Goal: Task Accomplishment & Management: Manage account settings

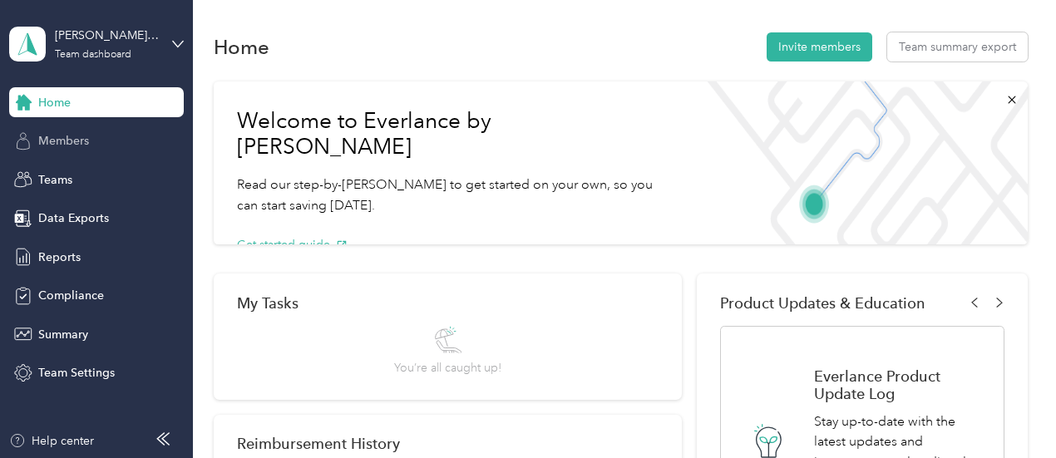
click at [68, 144] on span "Members" at bounding box center [63, 140] width 51 height 17
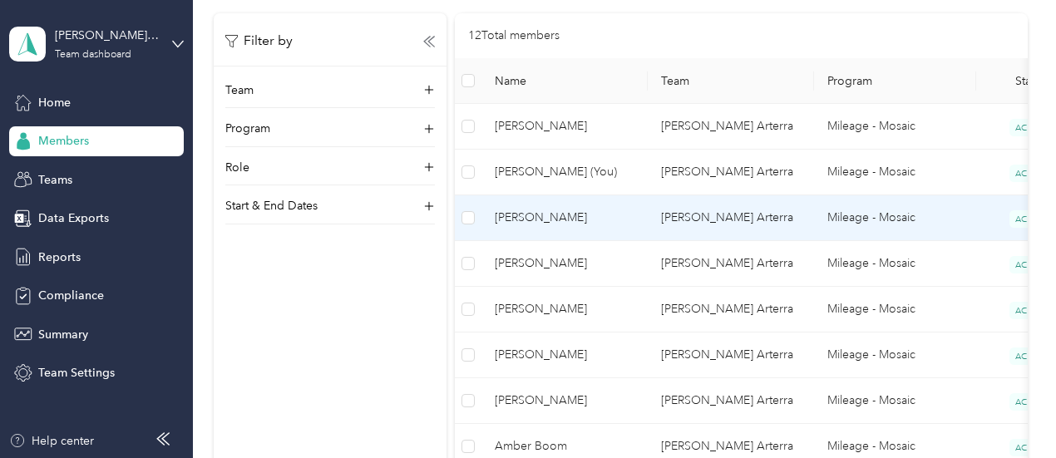
scroll to position [826, 0]
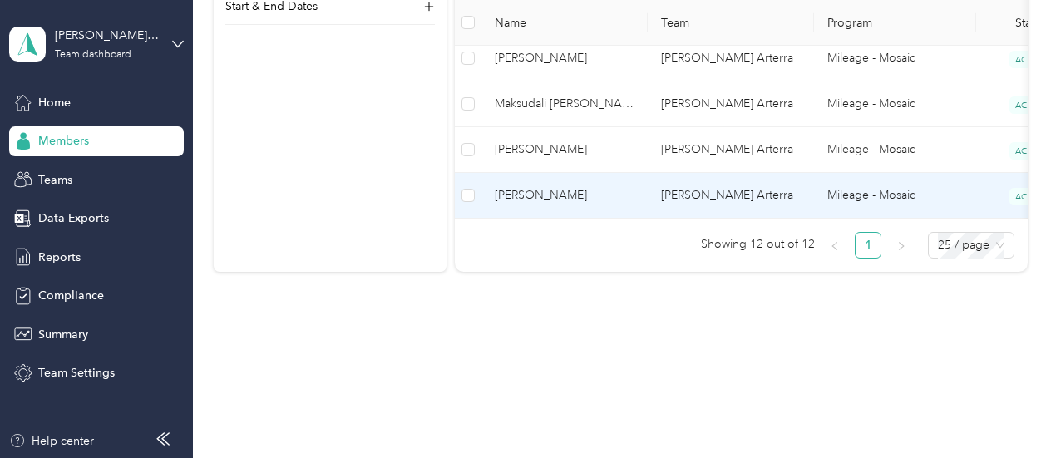
click at [637, 189] on td "[PERSON_NAME]" at bounding box center [564, 196] width 166 height 46
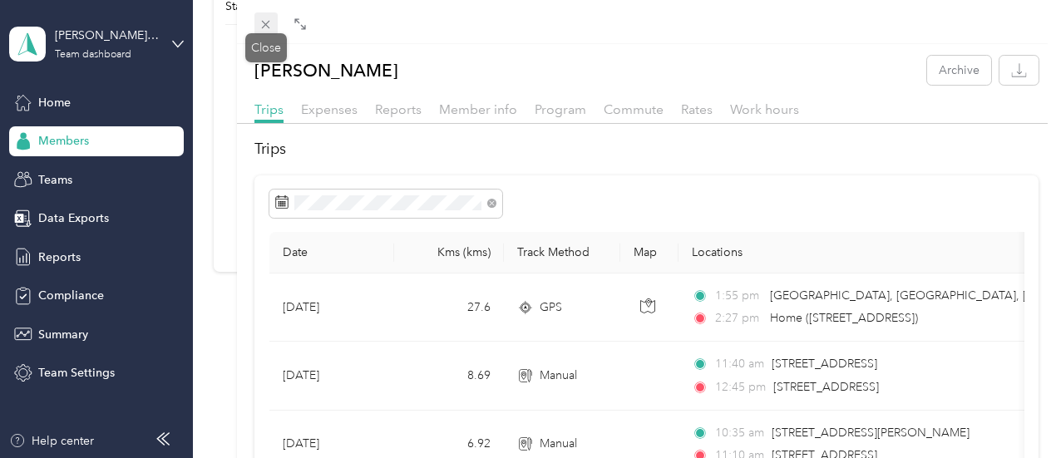
click at [262, 22] on icon at bounding box center [266, 24] width 14 height 14
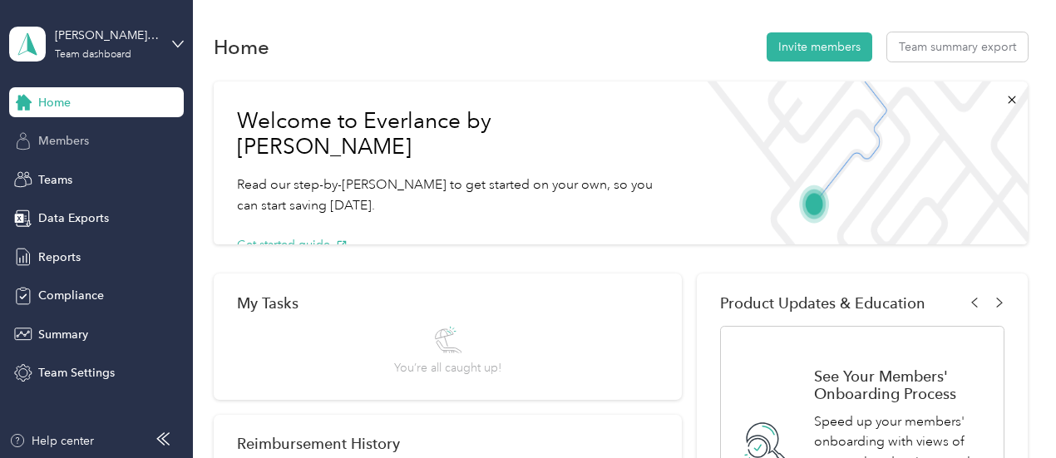
click at [81, 143] on span "Members" at bounding box center [63, 140] width 51 height 17
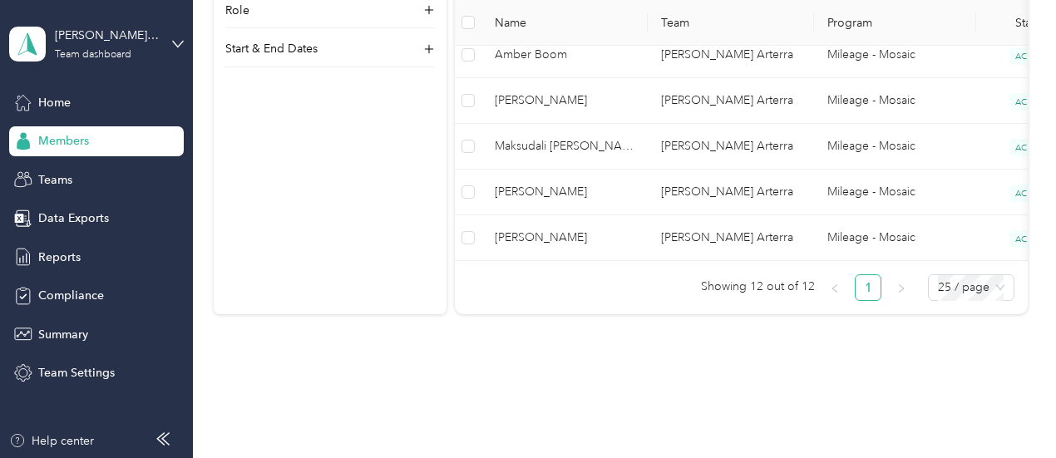
scroll to position [775, 0]
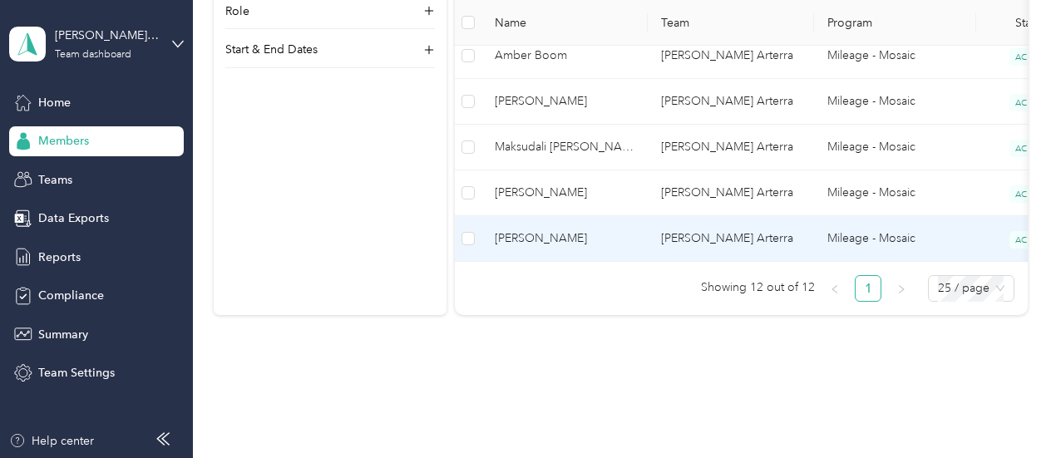
click at [603, 239] on span "[PERSON_NAME]" at bounding box center [565, 238] width 140 height 18
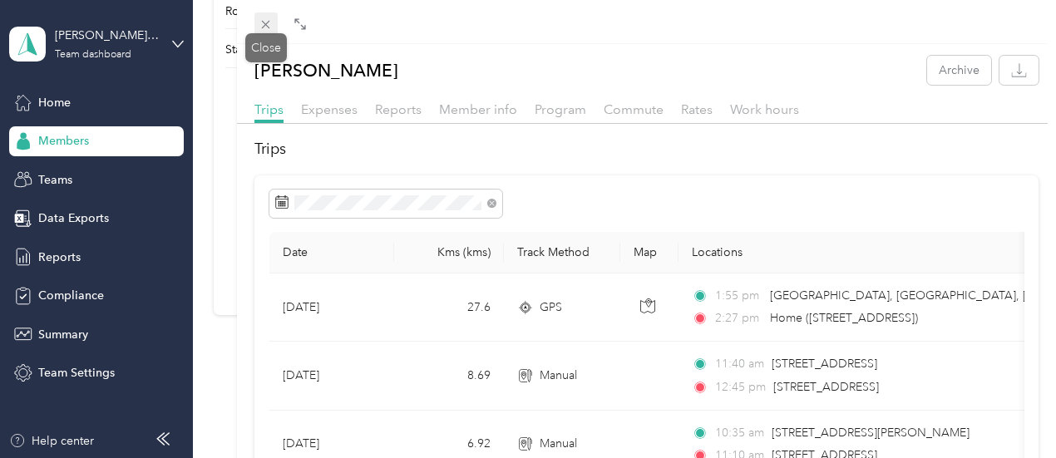
click at [261, 22] on icon at bounding box center [266, 24] width 14 height 14
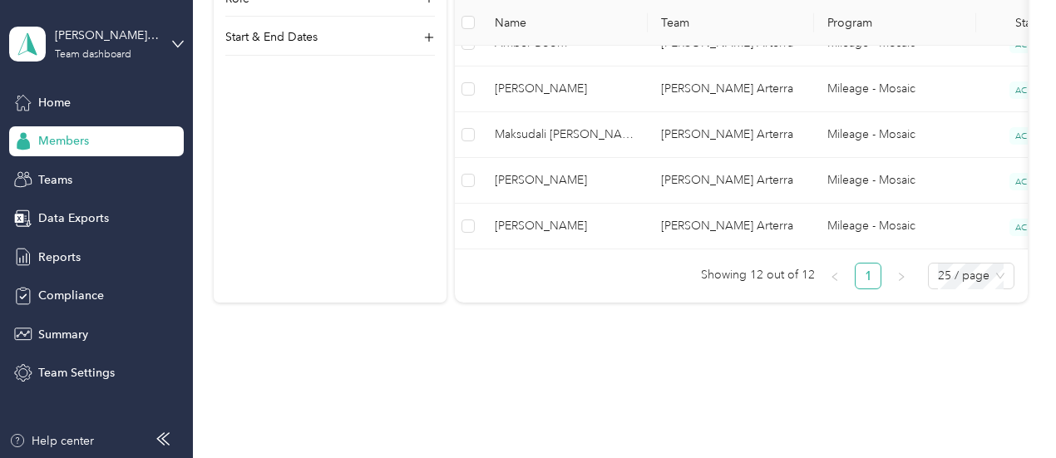
scroll to position [826, 0]
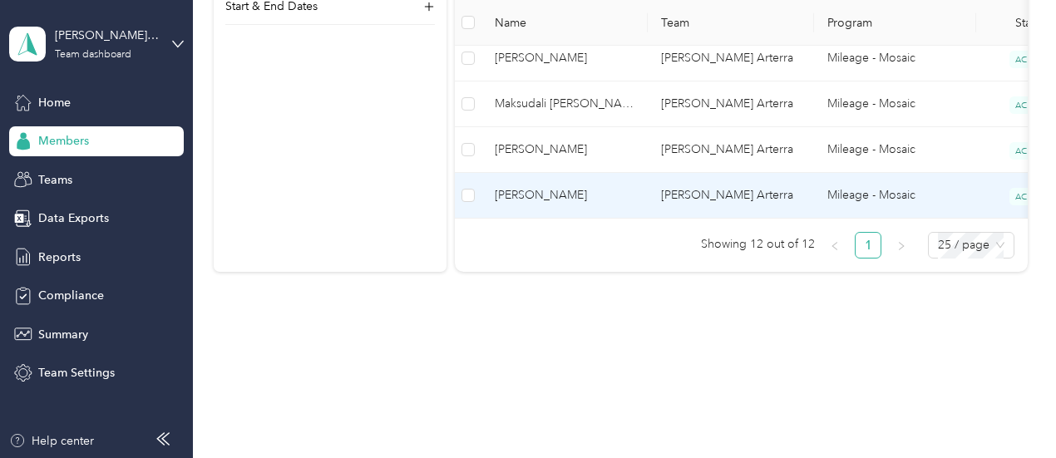
click at [565, 192] on td "[PERSON_NAME]" at bounding box center [564, 196] width 166 height 46
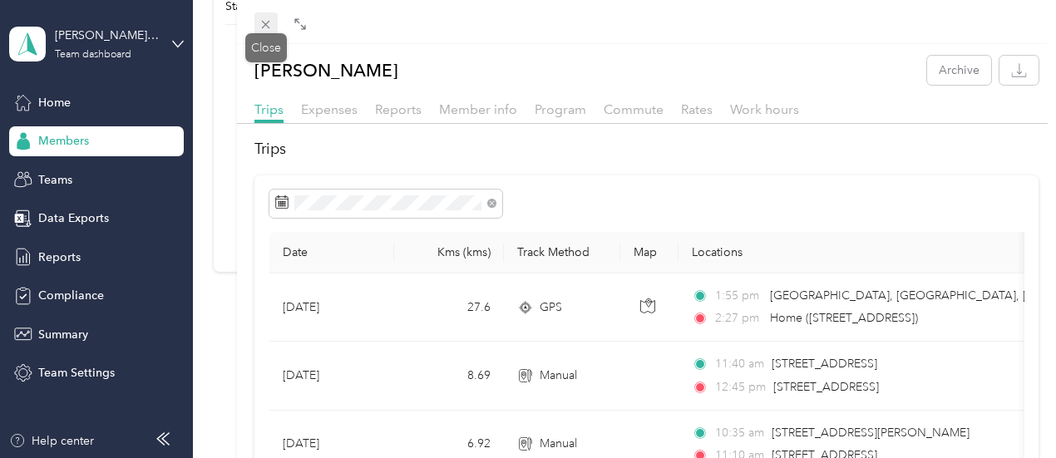
click at [269, 28] on icon at bounding box center [266, 24] width 14 height 14
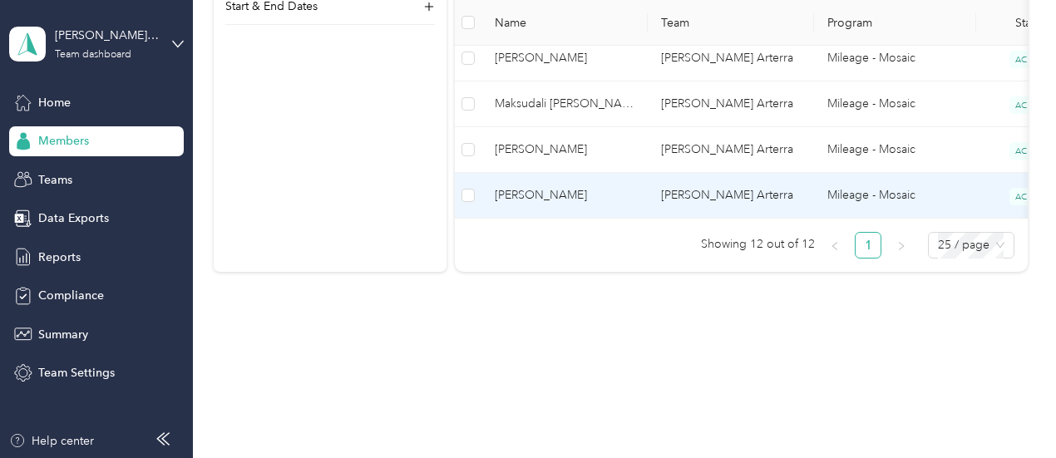
click at [623, 189] on span "[PERSON_NAME]" at bounding box center [565, 195] width 140 height 18
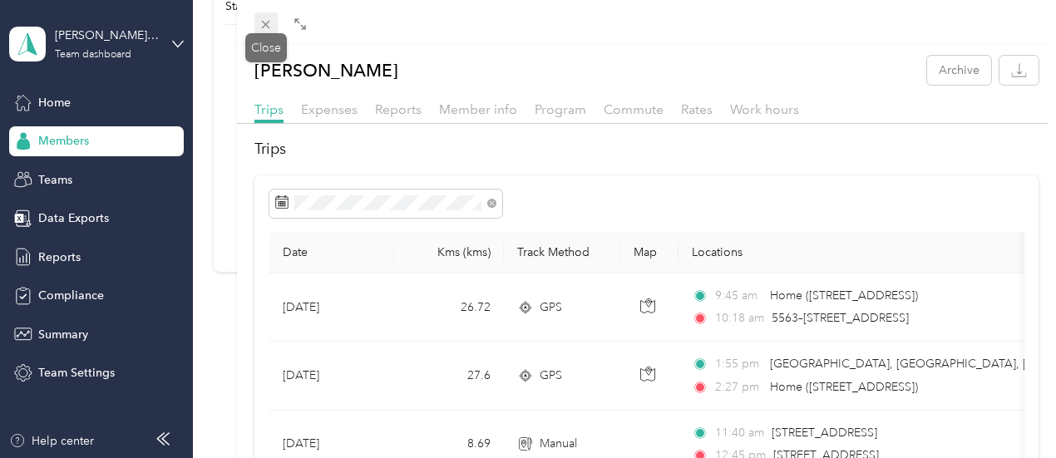
click at [266, 23] on icon at bounding box center [266, 24] width 14 height 14
